Goal: Task Accomplishment & Management: Complete application form

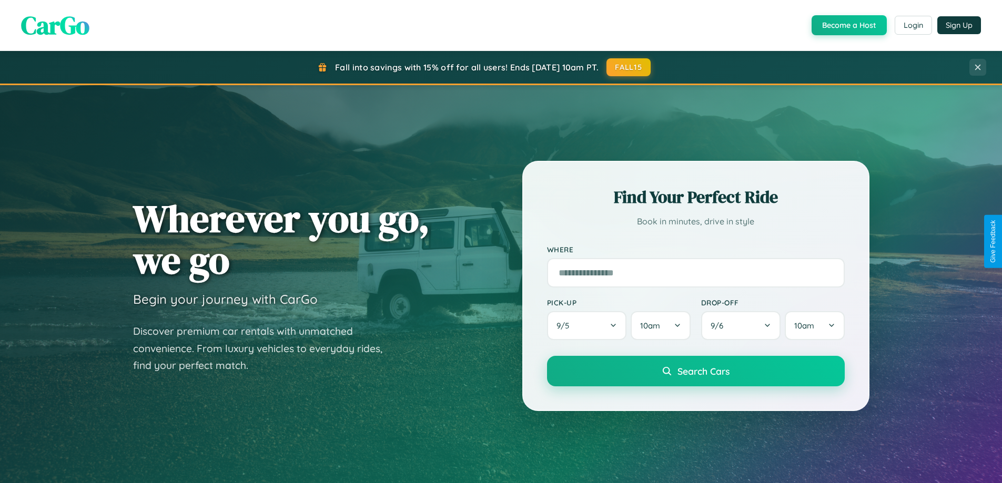
scroll to position [453, 0]
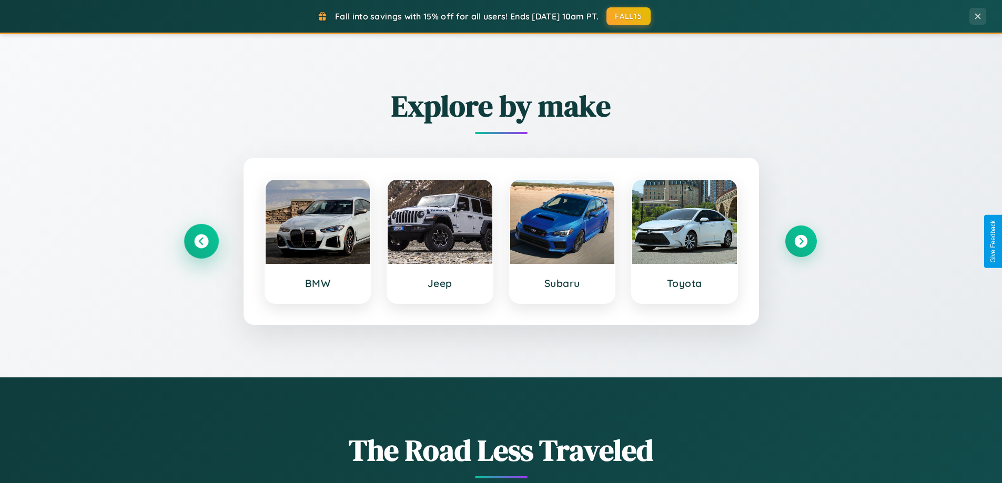
click at [201, 241] on icon at bounding box center [201, 242] width 14 height 14
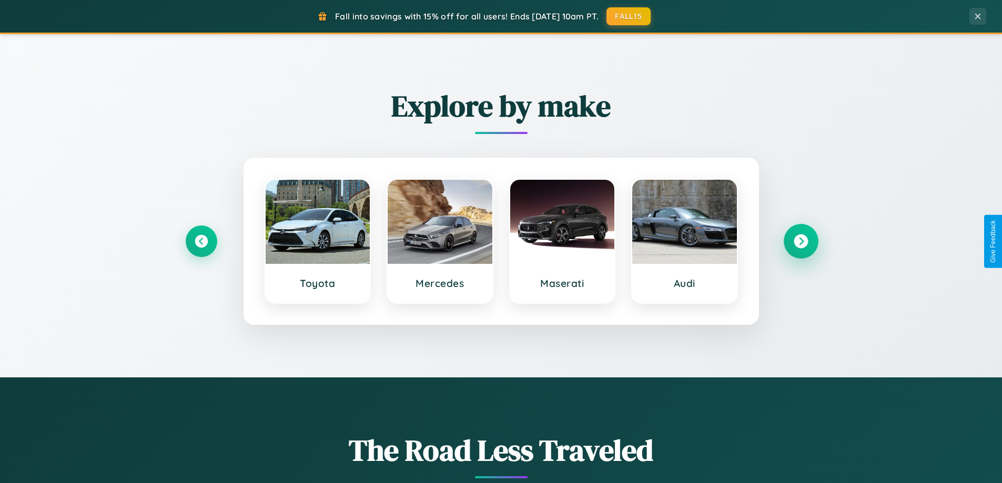
click at [800, 241] on icon at bounding box center [801, 242] width 14 height 14
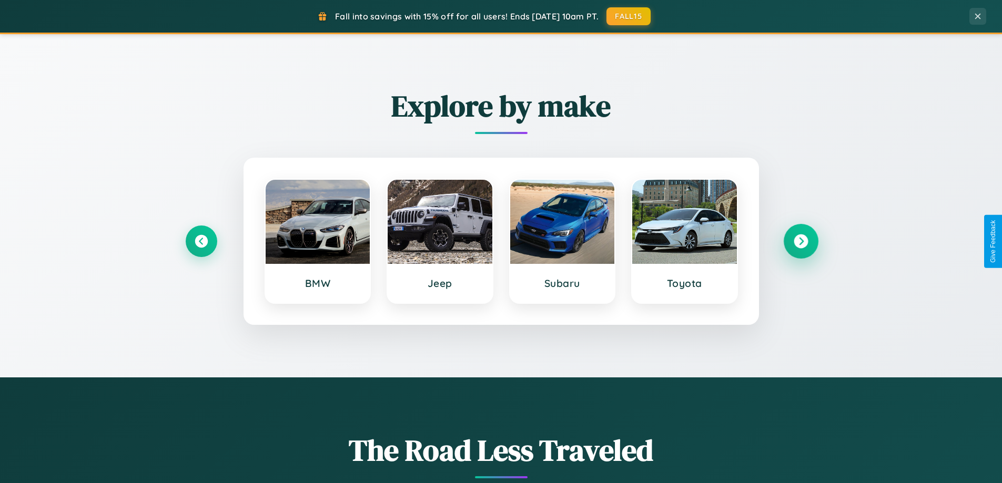
click at [800, 241] on icon at bounding box center [801, 242] width 14 height 14
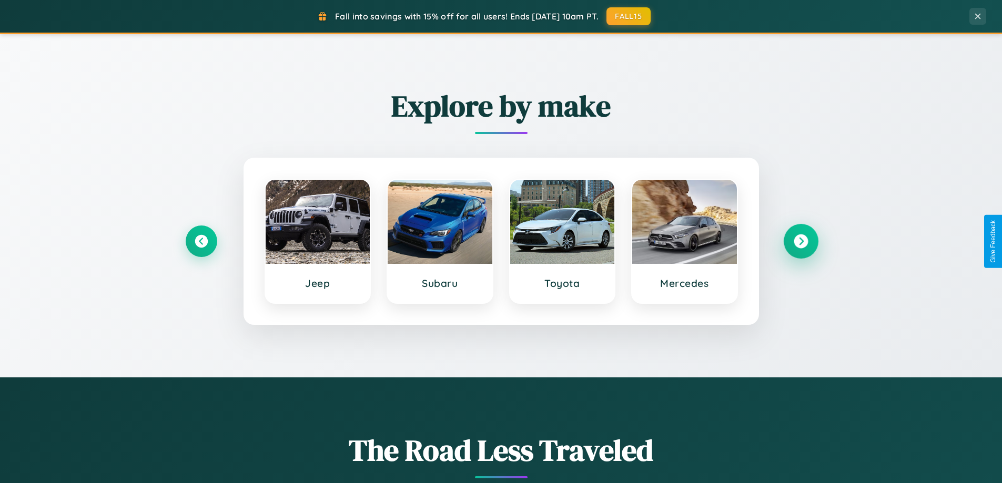
click at [800, 241] on icon at bounding box center [801, 242] width 14 height 14
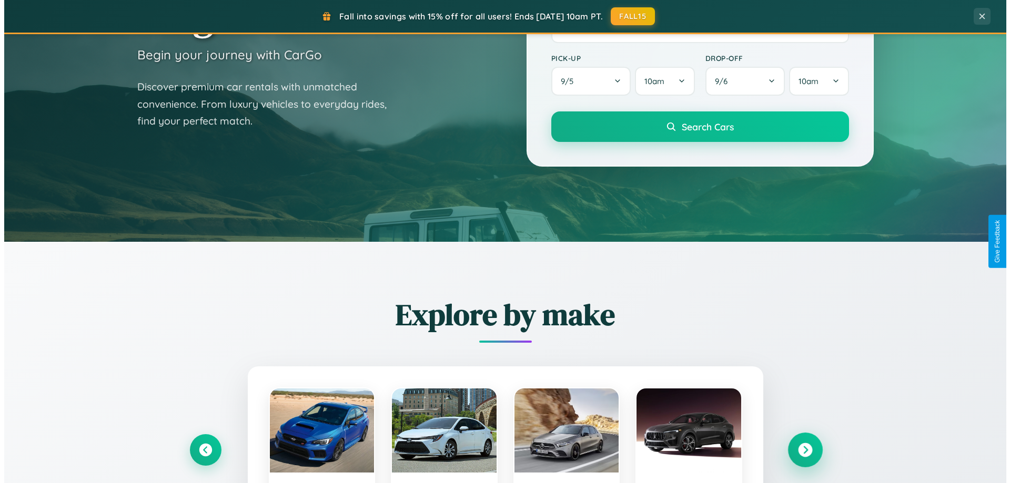
scroll to position [0, 0]
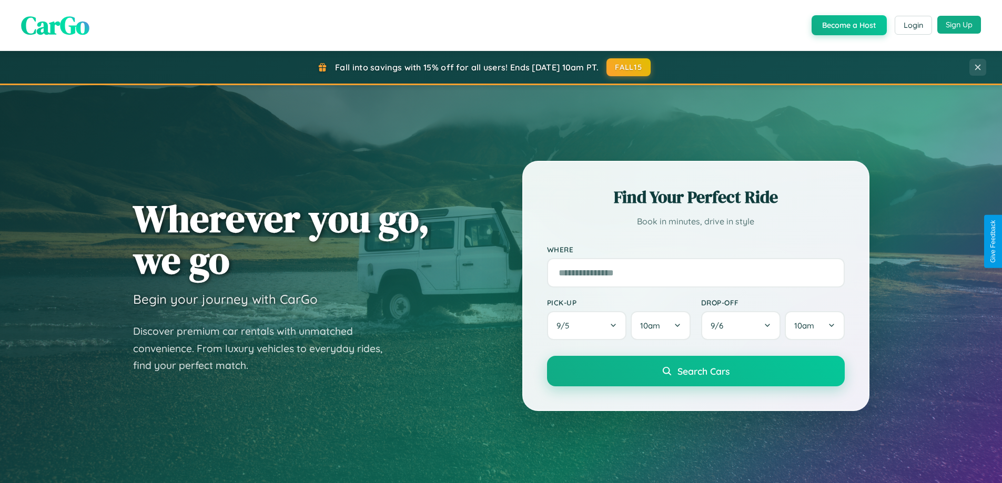
click at [959, 25] on button "Sign Up" at bounding box center [959, 25] width 44 height 18
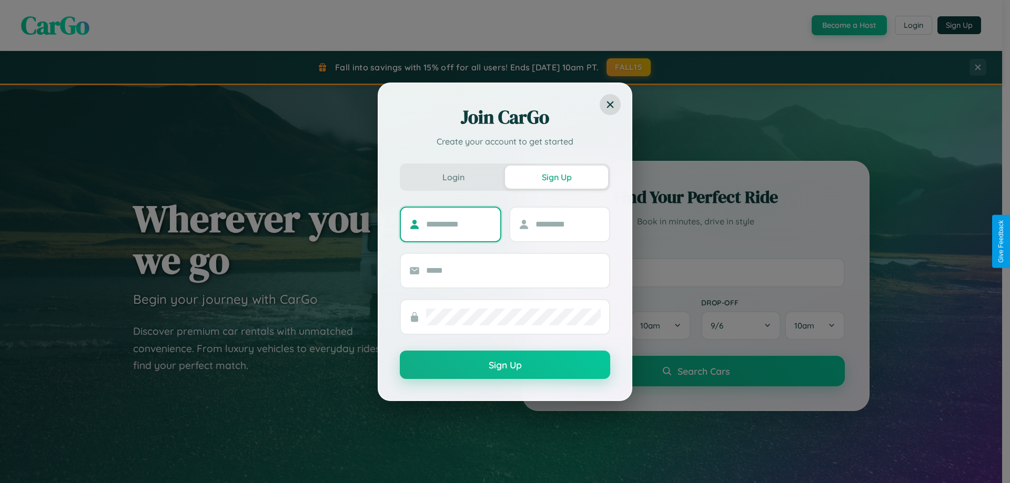
click at [459, 224] on input "text" at bounding box center [459, 224] width 66 height 17
type input "******"
click at [568, 224] on input "text" at bounding box center [568, 224] width 66 height 17
type input "*****"
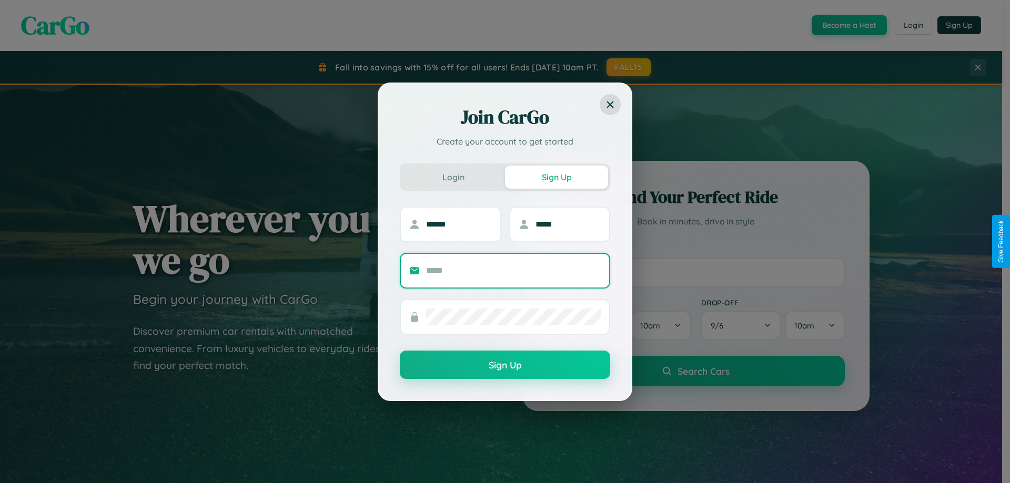
click at [513, 270] on input "text" at bounding box center [513, 270] width 175 height 17
type input "**********"
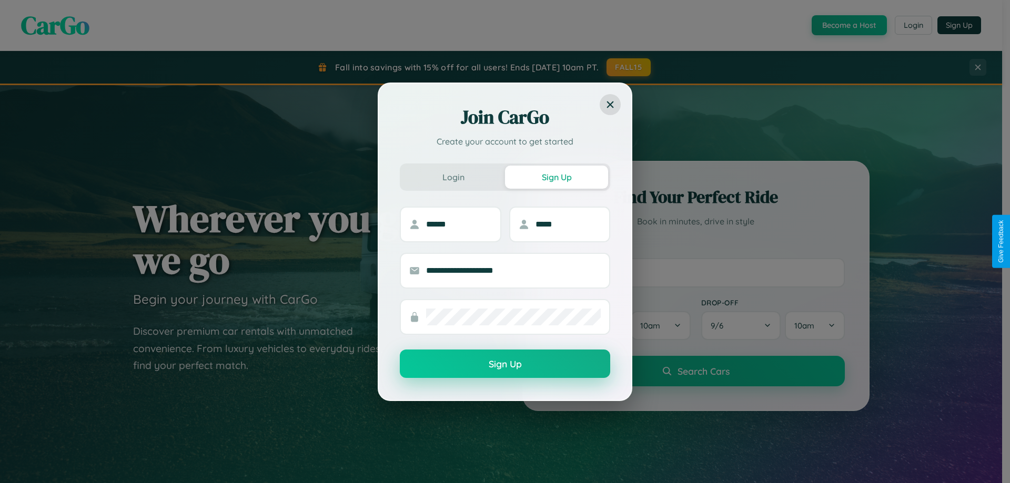
click at [505, 364] on button "Sign Up" at bounding box center [505, 364] width 210 height 28
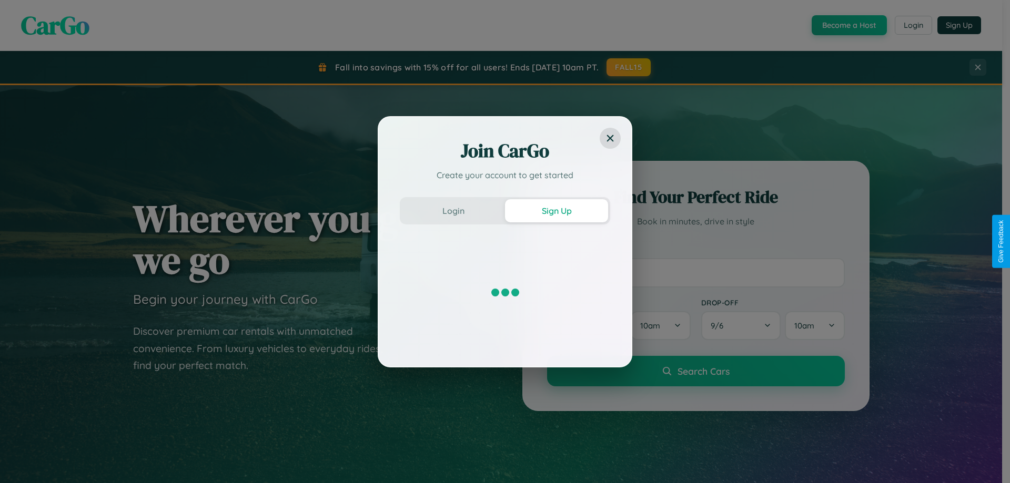
click at [848, 25] on div "Join CarGo Create your account to get started Login Sign Up" at bounding box center [505, 241] width 1010 height 483
click at [556, 210] on button "Sign Up" at bounding box center [556, 210] width 103 height 23
